Goal: Task Accomplishment & Management: Complete application form

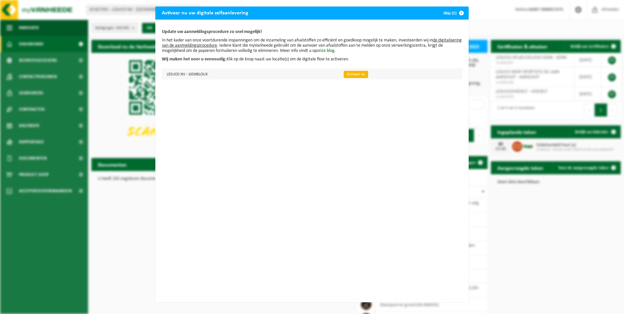
click at [350, 73] on link "Activeer nu" at bounding box center [356, 74] width 24 height 7
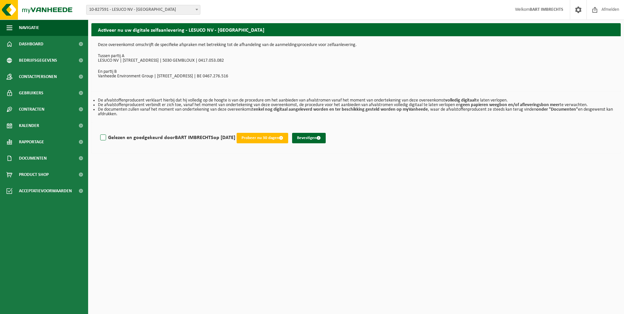
click at [102, 138] on label "Gelezen en goedgekeurd door BART IMBRECHTS op 23/09/25" at bounding box center [167, 138] width 137 height 10
click at [235, 130] on input "Gelezen en goedgekeurd door BART IMBRECHTS op 23/09/25" at bounding box center [235, 129] width 0 height 0
checkbox input "true"
click at [314, 137] on button "Bevestigen" at bounding box center [309, 138] width 34 height 10
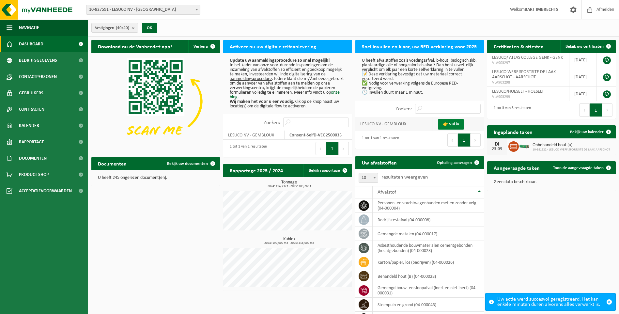
click at [451, 129] on link "👉 Vul in" at bounding box center [451, 124] width 26 height 10
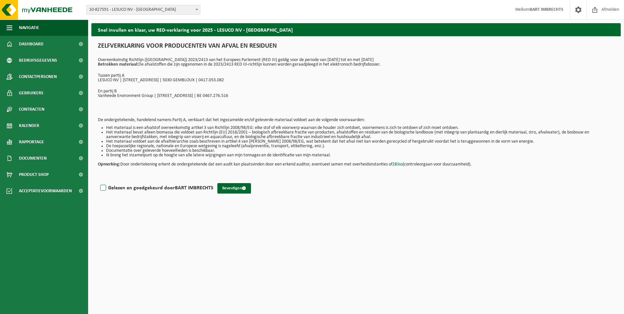
click at [103, 189] on label "Gelezen en goedgekeurd door [PERSON_NAME]" at bounding box center [156, 188] width 115 height 10
click at [214, 180] on input "Gelezen en goedgekeurd door [PERSON_NAME]" at bounding box center [214, 180] width 0 height 0
checkbox input "true"
click at [233, 189] on button "Bevestigen" at bounding box center [234, 188] width 34 height 10
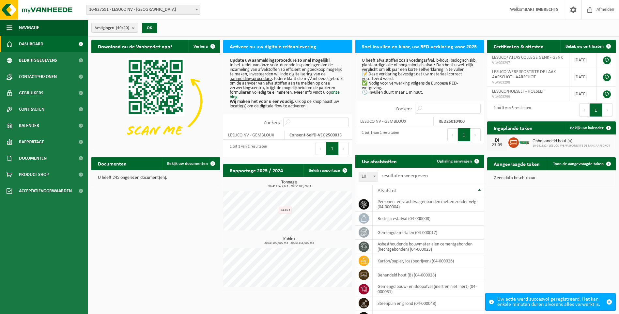
click at [476, 138] on button "Volgende" at bounding box center [476, 134] width 10 height 13
